Goal: Check status: Check status

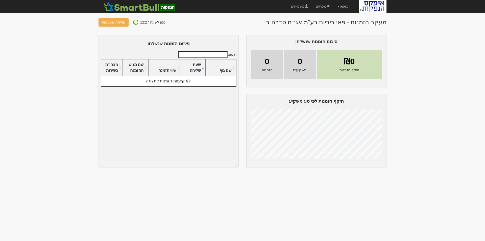
click at [133, 22] on img at bounding box center [136, 22] width 6 height 6
click at [323, 7] on link "מכרזים" at bounding box center [323, 6] width 22 height 13
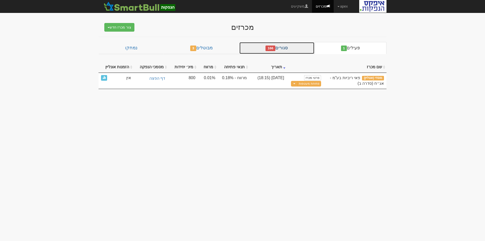
click at [282, 49] on link "סגורים 166" at bounding box center [276, 48] width 75 height 12
